Goal: Task Accomplishment & Management: Manage account settings

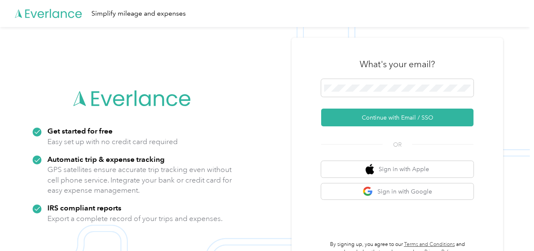
click at [268, 120] on img at bounding box center [264, 152] width 529 height 251
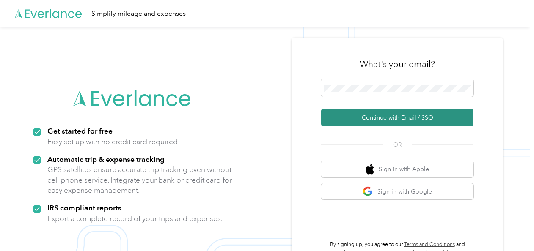
click at [355, 117] on button "Continue with Email / SSO" at bounding box center [397, 118] width 152 height 18
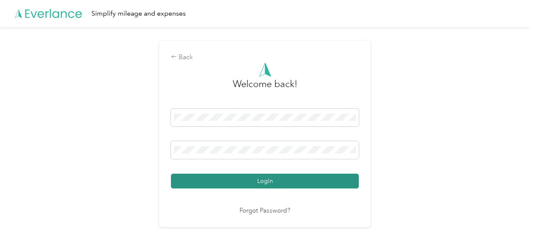
click at [246, 183] on button "Login" at bounding box center [265, 181] width 188 height 15
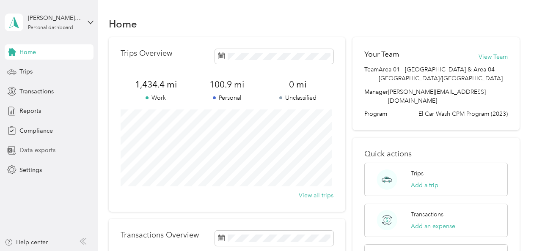
click at [46, 151] on span "Data exports" at bounding box center [37, 150] width 36 height 9
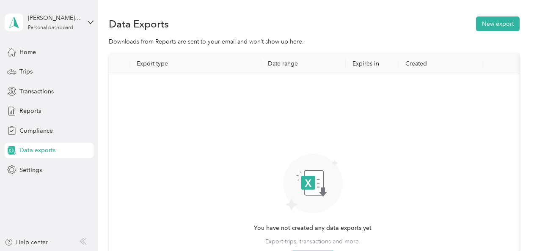
click at [83, 244] on icon at bounding box center [81, 241] width 3 height 6
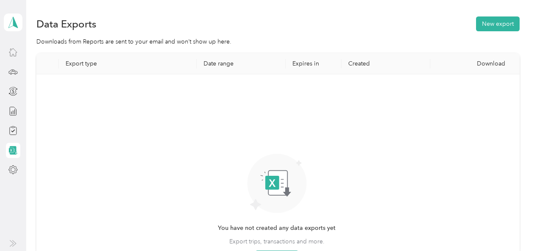
click at [12, 53] on icon at bounding box center [12, 51] width 9 height 9
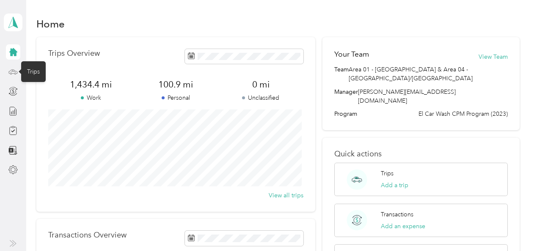
click at [11, 74] on icon at bounding box center [12, 71] width 9 height 9
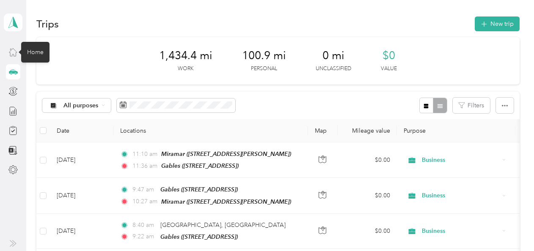
click at [12, 52] on icon at bounding box center [12, 51] width 9 height 9
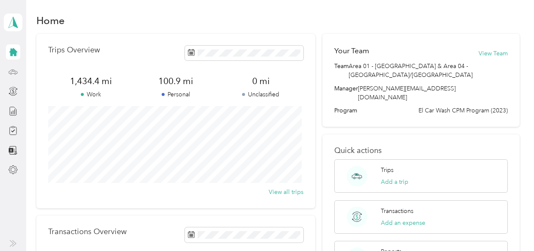
scroll to position [4, 0]
click at [490, 53] on button "View Team" at bounding box center [492, 53] width 29 height 9
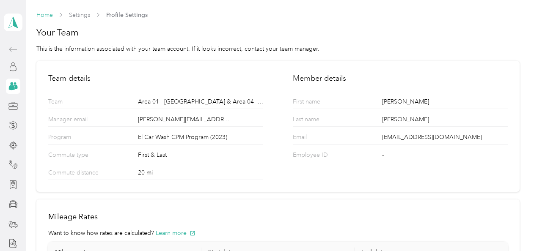
click at [38, 14] on link "Home" at bounding box center [44, 14] width 16 height 7
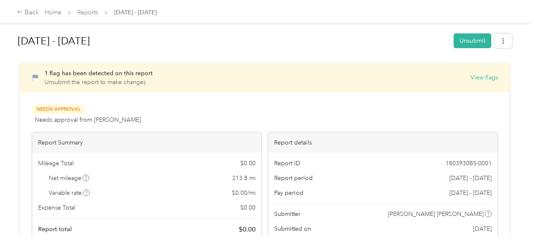
scroll to position [2, 0]
click at [478, 78] on button "View flags" at bounding box center [483, 77] width 27 height 9
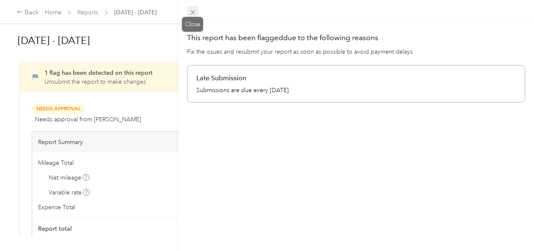
click at [191, 11] on icon at bounding box center [192, 13] width 4 height 4
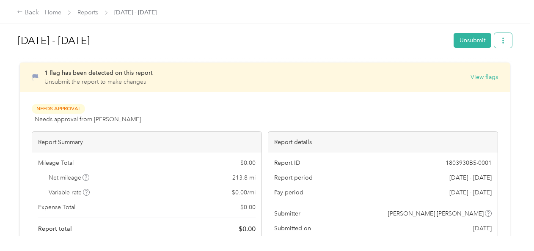
click at [502, 43] on icon "button" at bounding box center [503, 41] width 2 height 6
click at [269, 110] on div "Needs Approval Needs approval from [PERSON_NAME] View activity & comments" at bounding box center [265, 114] width 466 height 20
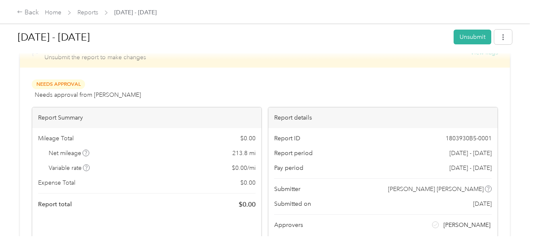
scroll to position [0, 0]
